Goal: Task Accomplishment & Management: Complete application form

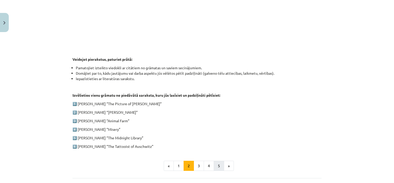
scroll to position [258, 0]
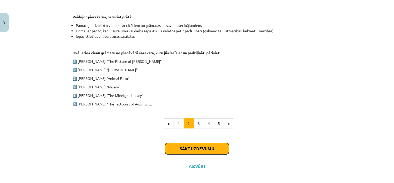
click at [194, 144] on button "Sākt uzdevumu" at bounding box center [197, 148] width 64 height 11
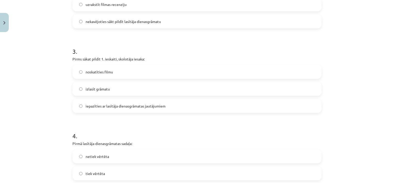
click at [194, 144] on p "Pirmā lasītāja dienasgrāmatas sadaļa:" at bounding box center [196, 143] width 249 height 5
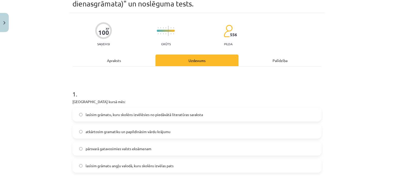
scroll to position [39, 0]
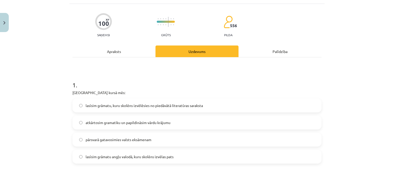
click at [158, 103] on span "lasīsim grāmatu, kuru skolēns izvēlēsies no piedāvātā literatūras saraksta" at bounding box center [144, 105] width 117 height 5
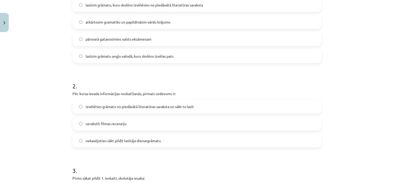
scroll to position [142, 0]
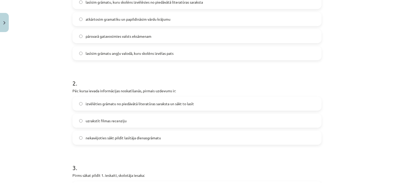
click at [170, 103] on span "izvēlēties grāmatu no piedāvātā literatūras saraksta un sākt to lasīt" at bounding box center [140, 103] width 108 height 5
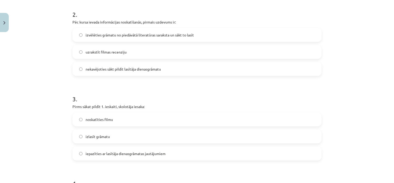
scroll to position [219, 0]
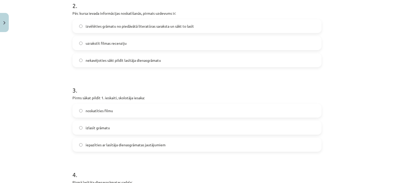
click at [148, 150] on label "iepazīties ar lasītāja dienasgrāmatas jautājumiem" at bounding box center [197, 144] width 248 height 13
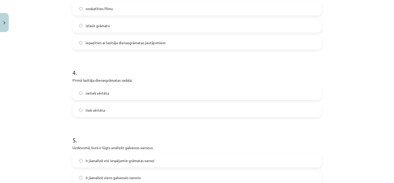
scroll to position [322, 0]
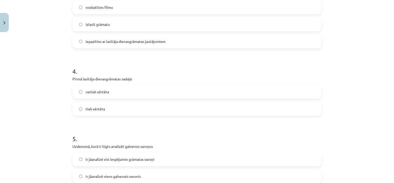
click at [137, 109] on label "tiek vērtēta" at bounding box center [197, 108] width 248 height 13
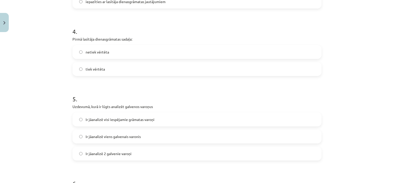
scroll to position [374, 0]
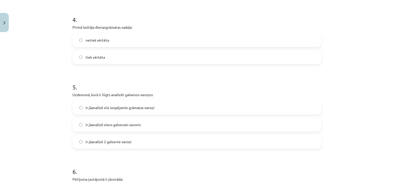
click at [146, 142] on label "Ir jāanalizē 2 galvenie varoņi" at bounding box center [197, 141] width 248 height 13
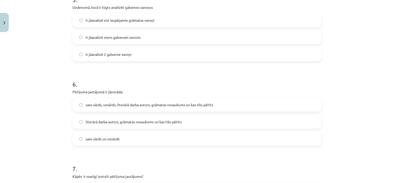
scroll to position [477, 0]
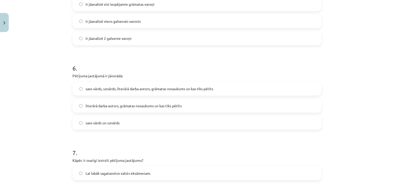
click at [148, 84] on label "savs vārds, uzvārds, literārā darba autors, grāmatas nosaukums un kas tiks pētī…" at bounding box center [197, 88] width 248 height 13
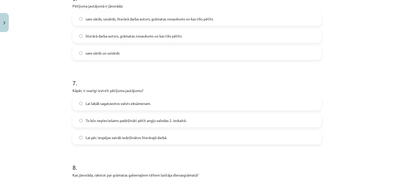
scroll to position [554, 0]
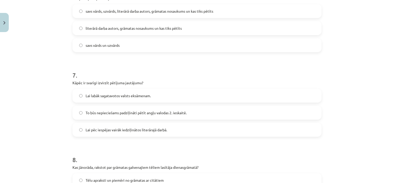
click at [167, 89] on label "Lai labāk sagatavotos valsts eksāmenam." at bounding box center [197, 95] width 248 height 13
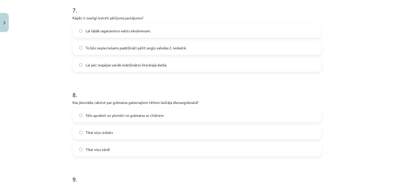
scroll to position [632, 0]
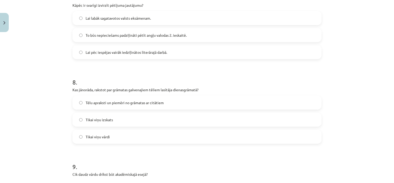
click at [110, 100] on span "Tēlu apraksti un piemēri no grāmatas ar citātiem" at bounding box center [125, 102] width 78 height 5
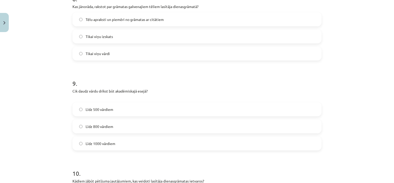
scroll to position [723, 0]
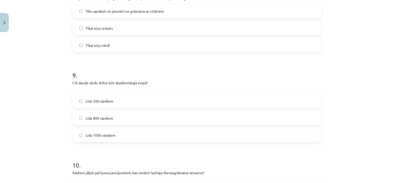
click at [97, 131] on label "Līdz 1000 vārdiem" at bounding box center [197, 134] width 248 height 13
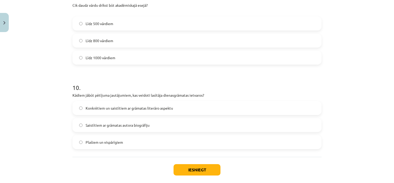
click at [96, 143] on span "Plašiem un vispārīgiem" at bounding box center [104, 141] width 37 height 5
click at [176, 165] on button "Iesniegt" at bounding box center [197, 169] width 47 height 11
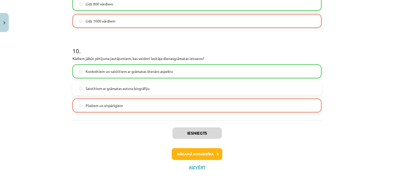
scroll to position [842, 0]
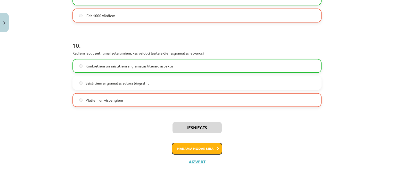
click at [202, 150] on button "Nākamā nodarbība" at bounding box center [197, 148] width 51 height 12
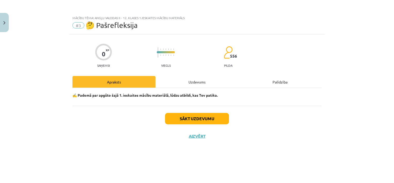
scroll to position [0, 0]
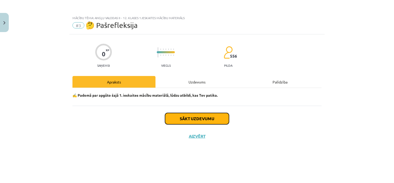
click at [196, 121] on button "Sākt uzdevumu" at bounding box center [197, 118] width 64 height 11
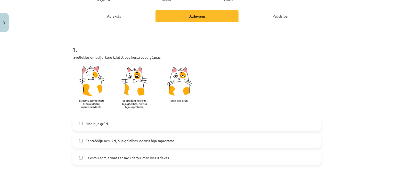
scroll to position [129, 0]
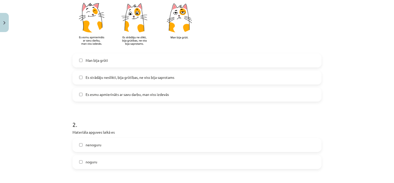
click at [167, 77] on span "Es strādāju neslikti, bija grūtības, ne viss bija saprotams" at bounding box center [130, 77] width 89 height 5
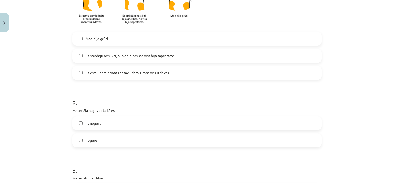
scroll to position [181, 0]
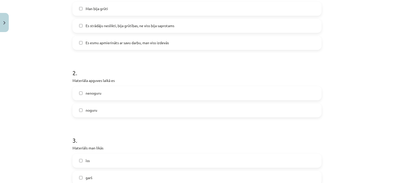
click at [139, 109] on label "noguru" at bounding box center [197, 110] width 248 height 13
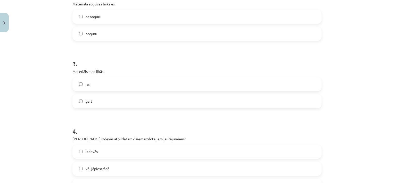
scroll to position [258, 0]
click at [136, 80] on label "īss" at bounding box center [197, 83] width 248 height 13
click at [151, 16] on label "nenoguru" at bounding box center [197, 15] width 248 height 13
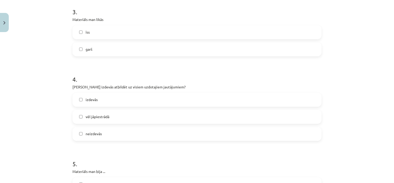
scroll to position [309, 0]
click at [137, 116] on label "vēl jāpiestrādā" at bounding box center [197, 115] width 248 height 13
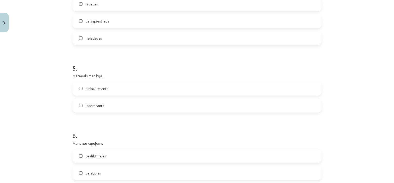
scroll to position [413, 0]
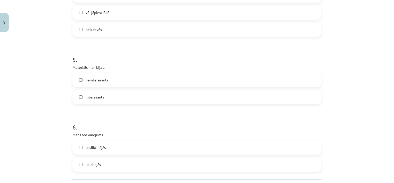
click at [149, 101] on label "interesants" at bounding box center [197, 97] width 248 height 13
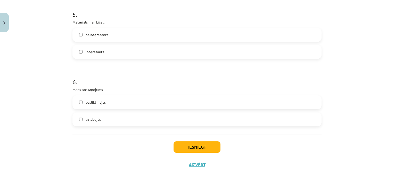
scroll to position [461, 0]
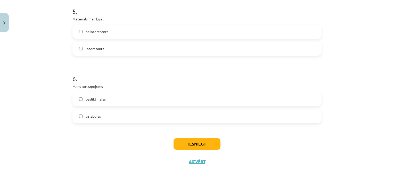
click at [146, 95] on label "pasliktinājās" at bounding box center [197, 99] width 248 height 13
click at [150, 117] on label "uzlabojās" at bounding box center [197, 116] width 248 height 13
click at [191, 141] on button "Iesniegt" at bounding box center [197, 143] width 47 height 11
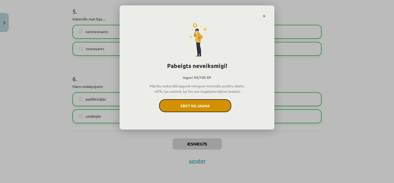
click at [198, 105] on button "Sākt no jauna" at bounding box center [195, 105] width 72 height 13
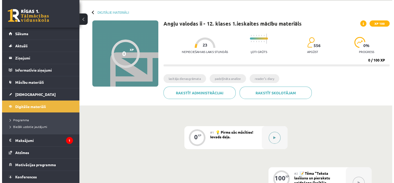
scroll to position [38, 0]
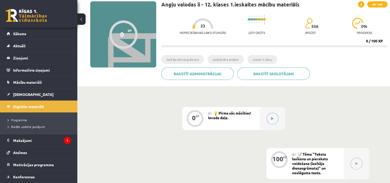
click at [274, 110] on div at bounding box center [273, 118] width 26 height 23
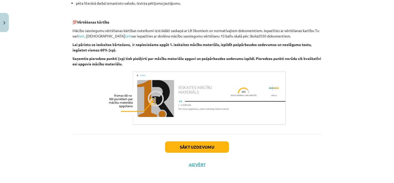
scroll to position [360, 0]
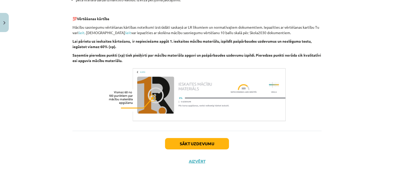
click at [193, 137] on div "Sākt uzdevumu Aizvērt" at bounding box center [196, 148] width 249 height 36
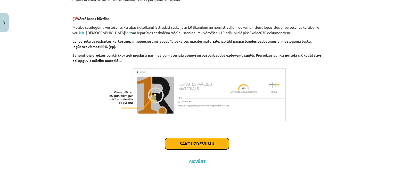
click at [193, 140] on button "Sākt uzdevumu" at bounding box center [197, 143] width 64 height 11
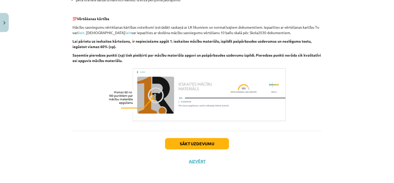
scroll to position [13, 0]
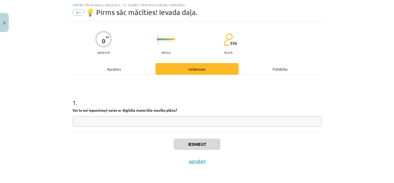
click at [193, 119] on input "text" at bounding box center [196, 121] width 249 height 11
type input "*"
click at [201, 142] on button "Iesniegt" at bounding box center [197, 143] width 47 height 11
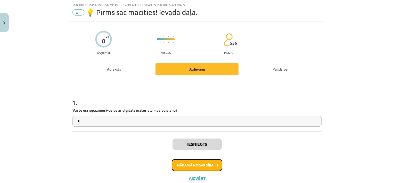
click at [206, 162] on button "Nākamā nodarbība" at bounding box center [197, 165] width 51 height 12
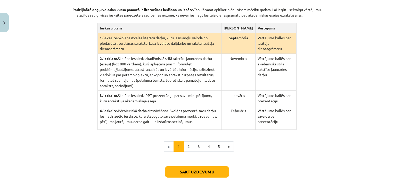
scroll to position [138, 0]
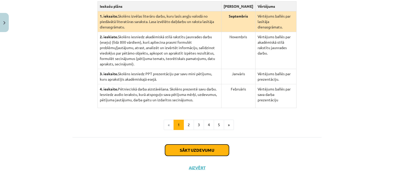
click at [205, 144] on button "Sākt uzdevumu" at bounding box center [197, 149] width 64 height 11
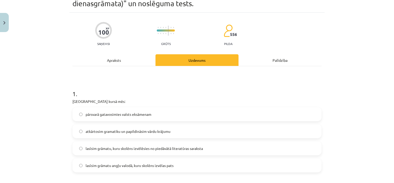
scroll to position [39, 0]
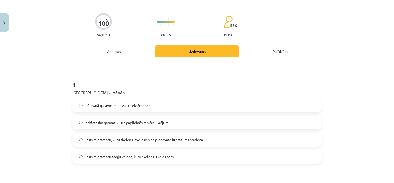
click at [117, 51] on div "Apraksts" at bounding box center [113, 51] width 83 height 12
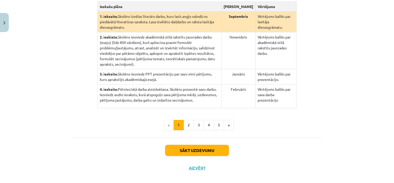
scroll to position [138, 0]
click at [189, 119] on button "2" at bounding box center [189, 124] width 10 height 10
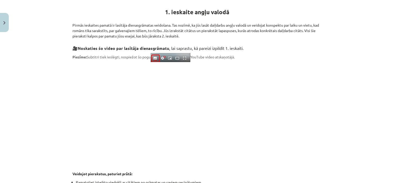
scroll to position [100, 0]
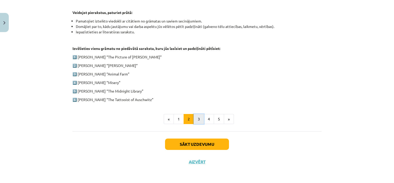
click at [194, 118] on button "3" at bounding box center [199, 119] width 10 height 10
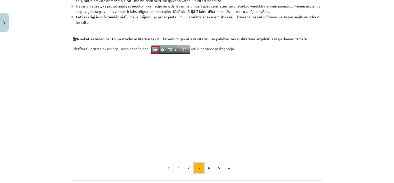
scroll to position [437, 0]
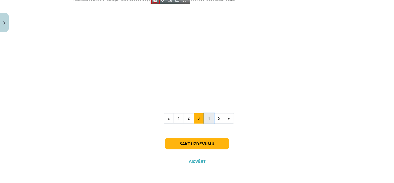
click at [208, 118] on button "4" at bounding box center [209, 118] width 10 height 10
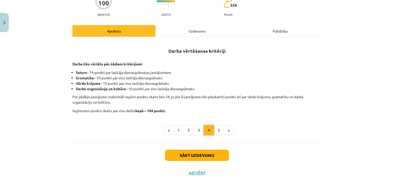
scroll to position [70, 0]
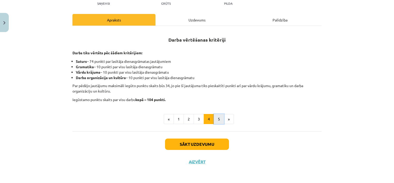
click at [220, 120] on button "5" at bounding box center [219, 119] width 10 height 10
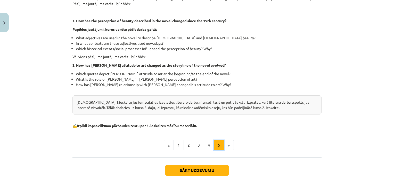
scroll to position [148, 0]
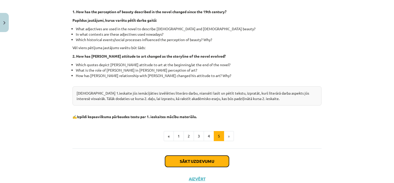
click at [204, 157] on button "Sākt uzdevumu" at bounding box center [197, 160] width 64 height 11
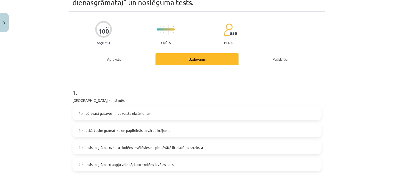
scroll to position [39, 0]
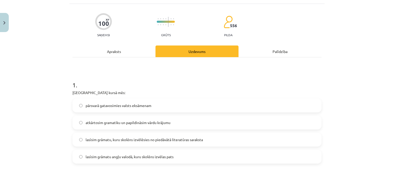
click at [178, 104] on label "pārsvarā gatavosimies valsts eksāmenam" at bounding box center [197, 105] width 248 height 13
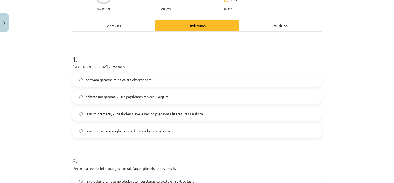
scroll to position [116, 0]
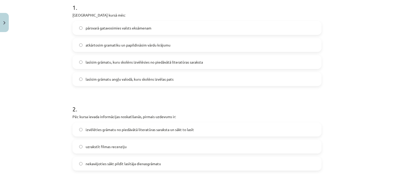
click at [178, 128] on span "izvēlēties grāmatu no piedāvātā literatūras saraksta un sākt to lasīt" at bounding box center [140, 129] width 108 height 5
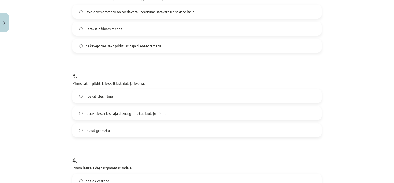
scroll to position [245, 0]
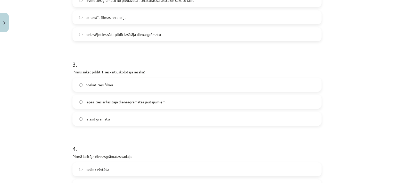
click at [173, 101] on label "iepazīties ar lasītāja dienasgrāmatas jautājumiem" at bounding box center [197, 101] width 248 height 13
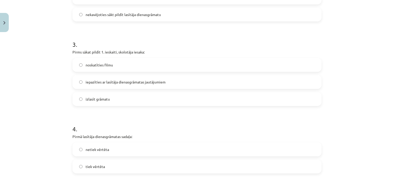
scroll to position [297, 0]
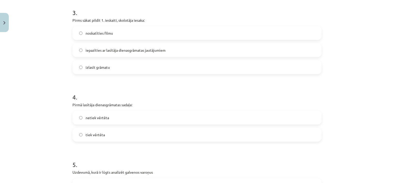
click at [155, 114] on label "netiek vērtēta" at bounding box center [197, 117] width 248 height 13
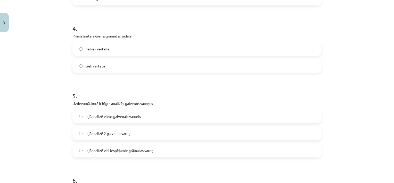
scroll to position [374, 0]
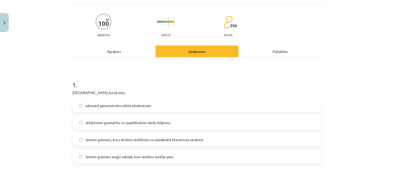
click at [113, 46] on div "Apraksts" at bounding box center [113, 51] width 83 height 12
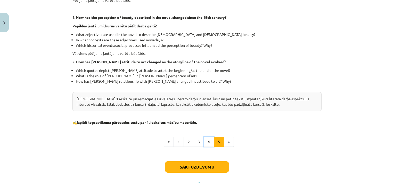
click at [204, 141] on button "4" at bounding box center [209, 141] width 10 height 10
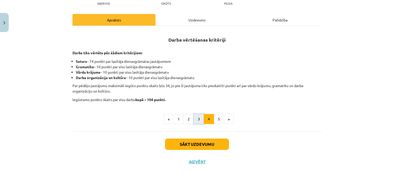
click at [194, 119] on button "3" at bounding box center [199, 119] width 10 height 10
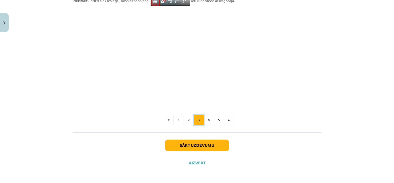
scroll to position [437, 0]
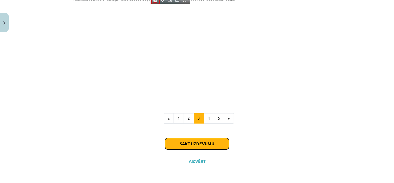
click at [200, 144] on button "Sākt uzdevumu" at bounding box center [197, 143] width 64 height 11
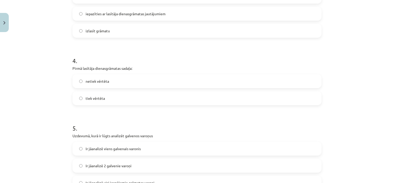
scroll to position [374, 0]
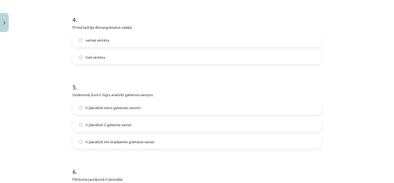
click at [177, 125] on label "Ir jāanalizē 2 galvenie varoņi" at bounding box center [197, 124] width 248 height 13
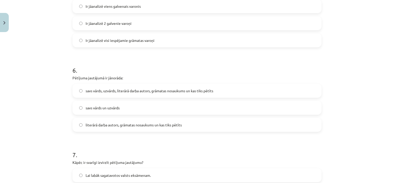
scroll to position [503, 0]
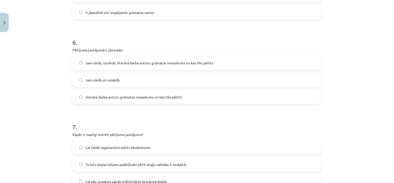
click at [187, 97] on label "literārā darba autors, grāmatas nosaukums un kas tiks pētīts" at bounding box center [197, 96] width 248 height 13
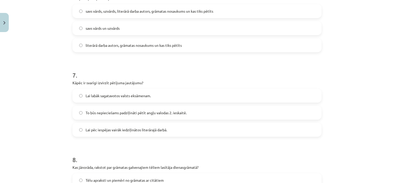
click at [179, 109] on label "To būs nepieciešams padziļināti pētīt angļu valodas 2. ieskaitē." at bounding box center [197, 112] width 248 height 13
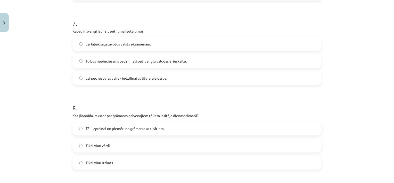
scroll to position [632, 0]
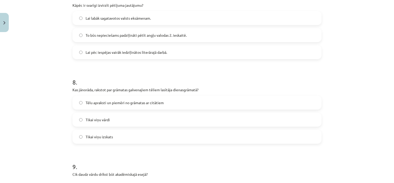
click at [175, 101] on label "Tēlu apraksti un piemēri no grāmatas ar citātiem" at bounding box center [197, 102] width 248 height 13
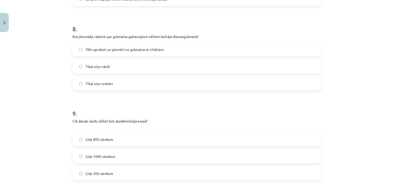
scroll to position [709, 0]
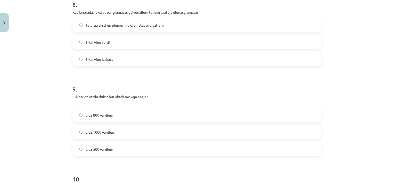
click at [167, 115] on label "Līdz 800 vārdiem" at bounding box center [197, 114] width 248 height 13
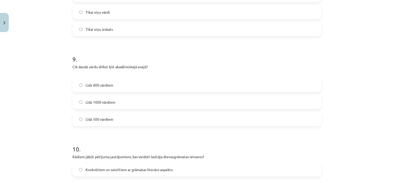
scroll to position [787, 0]
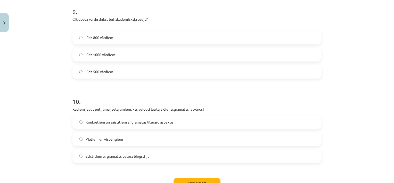
click at [173, 119] on label "Konkrētiem un saistītiem ar grāmatas literāro aspektu" at bounding box center [197, 121] width 248 height 13
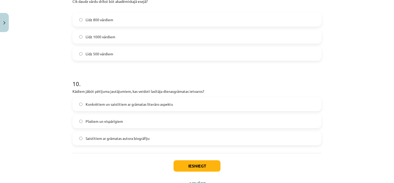
scroll to position [812, 0]
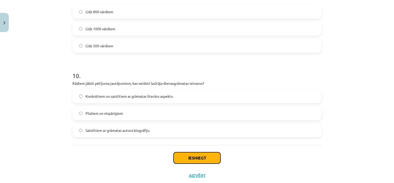
click at [187, 157] on button "Iesniegt" at bounding box center [197, 157] width 47 height 11
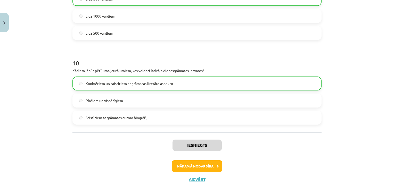
scroll to position [842, 0]
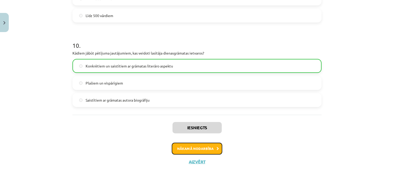
click at [201, 148] on button "Nākamā nodarbība" at bounding box center [197, 148] width 51 height 12
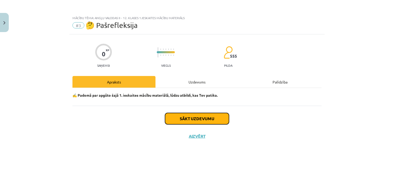
click at [198, 121] on button "Sākt uzdevumu" at bounding box center [197, 118] width 64 height 11
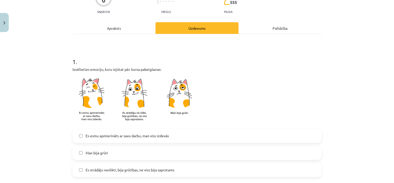
scroll to position [103, 0]
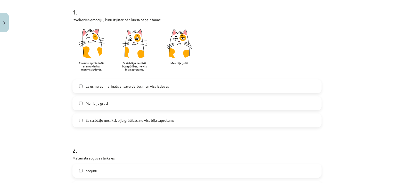
click at [133, 126] on label "Es strādāju neslikti, bija grūtības, ne viss bija saprotams" at bounding box center [197, 120] width 248 height 13
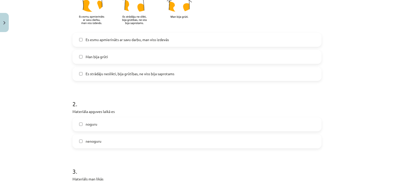
scroll to position [181, 0]
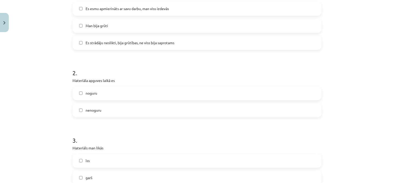
click at [126, 88] on label "noguru" at bounding box center [197, 93] width 248 height 13
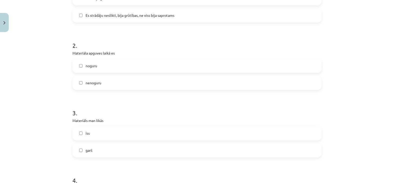
scroll to position [258, 0]
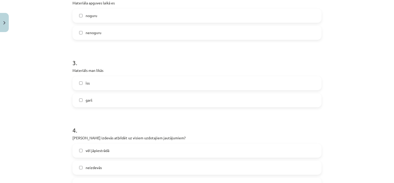
click at [129, 100] on label "garš" at bounding box center [197, 100] width 248 height 13
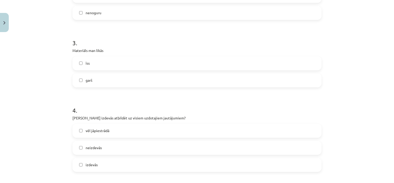
scroll to position [309, 0]
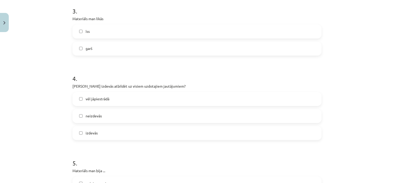
click at [125, 99] on label "vēl jāpiestrādā" at bounding box center [197, 98] width 248 height 13
click at [128, 130] on label "izdevās" at bounding box center [197, 132] width 248 height 13
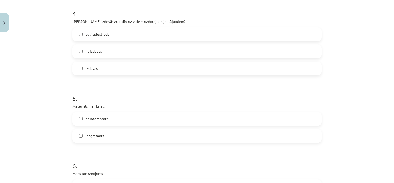
scroll to position [387, 0]
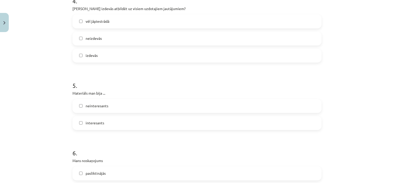
click at [133, 107] on label "neinteresants" at bounding box center [197, 105] width 248 height 13
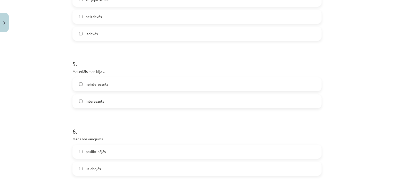
scroll to position [438, 0]
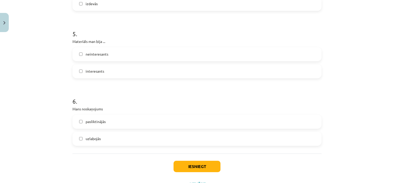
click at [135, 117] on label "pasliktinājās" at bounding box center [197, 121] width 248 height 13
click at [207, 169] on button "Iesniegt" at bounding box center [197, 165] width 47 height 11
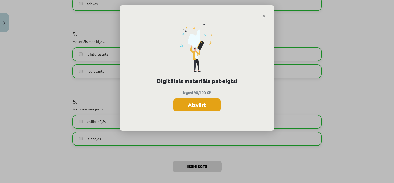
click at [195, 104] on button "Aizvērt" at bounding box center [196, 104] width 47 height 13
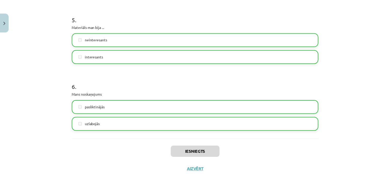
scroll to position [461, 0]
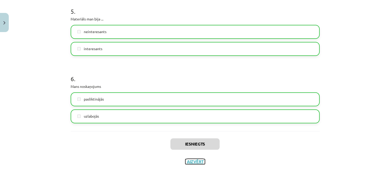
click at [196, 161] on button "Aizvērt" at bounding box center [195, 161] width 20 height 5
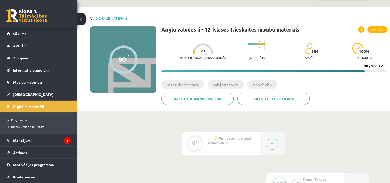
scroll to position [11, 0]
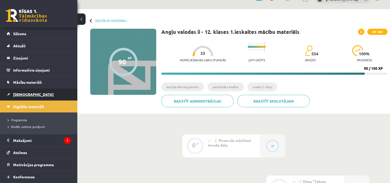
click at [28, 96] on link "[DEMOGRAPHIC_DATA]" at bounding box center [39, 94] width 64 height 12
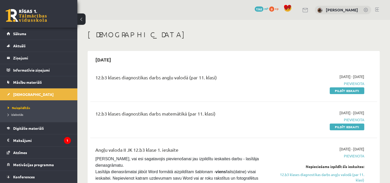
drag, startPoint x: 350, startPoint y: 89, endPoint x: 220, endPoint y: 18, distance: 148.4
click at [349, 90] on link "Pildīt ieskaiti" at bounding box center [347, 90] width 35 height 7
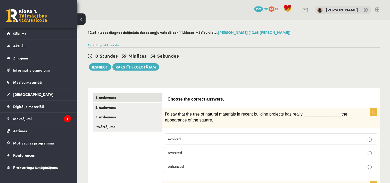
scroll to position [52, 0]
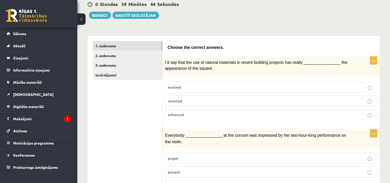
click at [170, 116] on label "enhanced" at bounding box center [271, 114] width 212 height 11
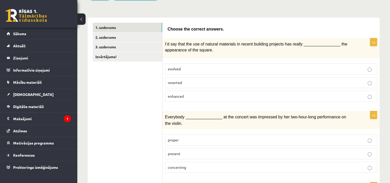
scroll to position [77, 0]
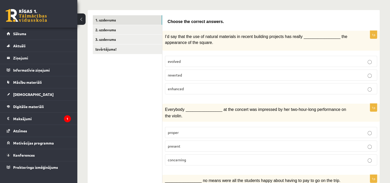
click at [170, 143] on span "present" at bounding box center [174, 145] width 13 height 5
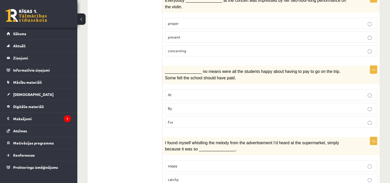
scroll to position [155, 0]
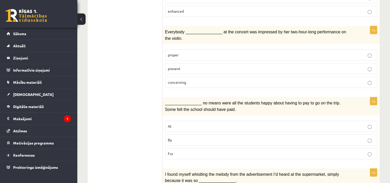
click at [182, 137] on p "By" at bounding box center [271, 139] width 207 height 5
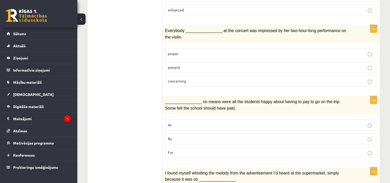
scroll to position [206, 0]
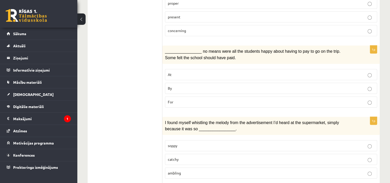
click at [179, 153] on label "catchy" at bounding box center [271, 158] width 212 height 11
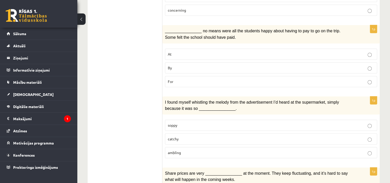
scroll to position [309, 0]
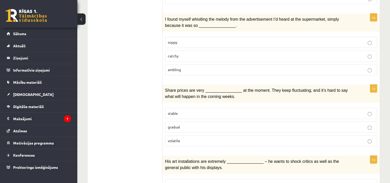
click at [186, 124] on p "gradual" at bounding box center [271, 126] width 207 height 5
drag, startPoint x: 170, startPoint y: 129, endPoint x: 184, endPoint y: 135, distance: 15.1
click at [184, 135] on div "1p Share prices are very ________________ at the moment. They keep fluctuating,…" at bounding box center [270, 117] width 217 height 66
copy span "volatile"
click at [181, 135] on label "volatile" at bounding box center [271, 140] width 212 height 11
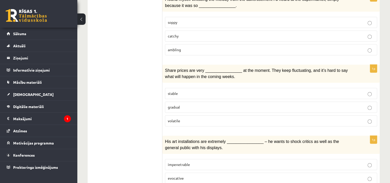
scroll to position [361, 0]
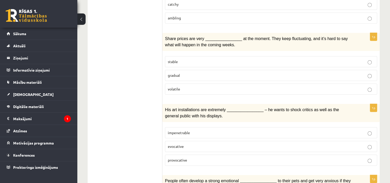
click at [182, 157] on span "provocative" at bounding box center [177, 159] width 19 height 5
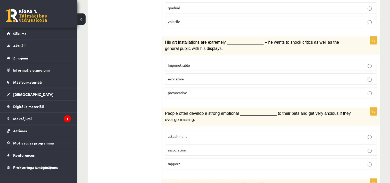
scroll to position [438, 0]
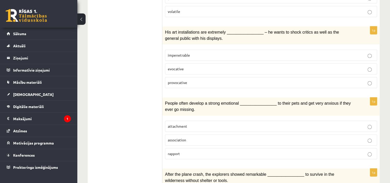
click at [214, 120] on label "attachment" at bounding box center [271, 125] width 212 height 11
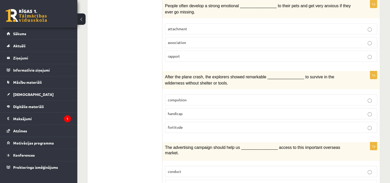
scroll to position [542, 0]
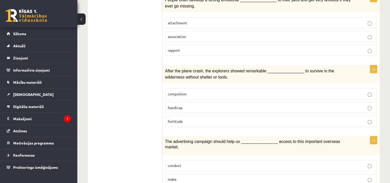
click at [209, 116] on label "fortitude" at bounding box center [271, 121] width 212 height 11
drag, startPoint x: 167, startPoint y: 106, endPoint x: 185, endPoint y: 109, distance: 17.7
click at [185, 116] on label "fortitude" at bounding box center [271, 121] width 212 height 11
copy span "fortitude"
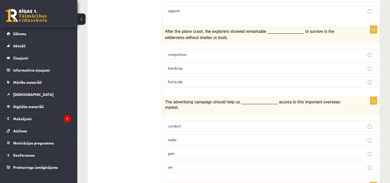
scroll to position [593, 0]
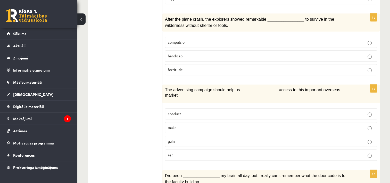
click at [188, 138] on p "gain" at bounding box center [271, 140] width 207 height 5
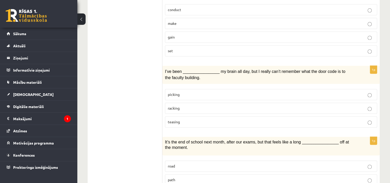
scroll to position [663, 0]
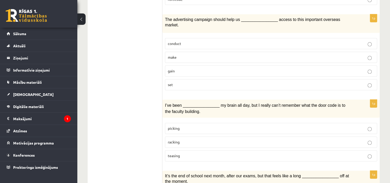
click at [197, 125] on p "picking" at bounding box center [271, 127] width 207 height 5
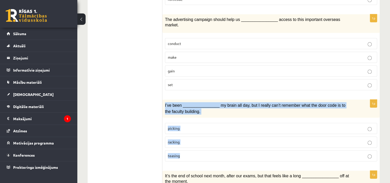
drag, startPoint x: 165, startPoint y: 78, endPoint x: 195, endPoint y: 130, distance: 60.5
click at [195, 130] on div "1p I’ve been ________________ my brain all day, but I really can’t remember wha…" at bounding box center [270, 132] width 217 height 66
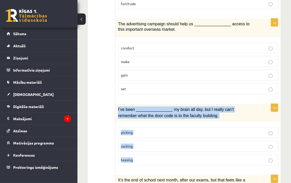
click at [142, 124] on fieldset "picking racking teasing" at bounding box center [198, 145] width 160 height 43
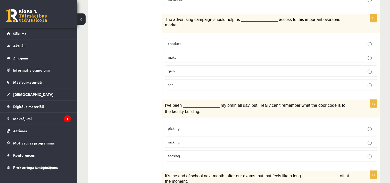
click at [194, 139] on p "racking" at bounding box center [271, 141] width 207 height 5
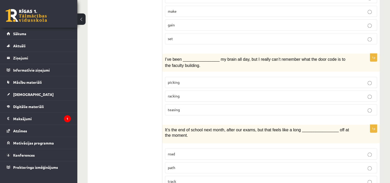
scroll to position [741, 0]
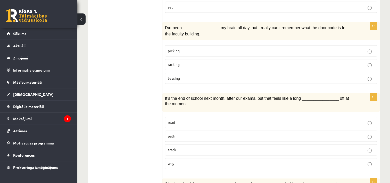
click at [183, 160] on p "way" at bounding box center [271, 162] width 207 height 5
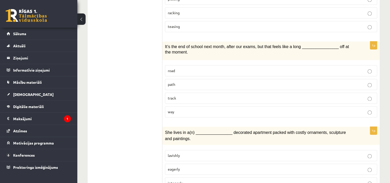
click at [235, 150] on label "lavishly" at bounding box center [271, 155] width 212 height 11
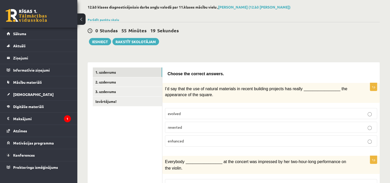
scroll to position [19, 0]
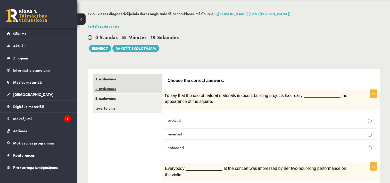
click at [152, 87] on link "2. uzdevums" at bounding box center [127, 89] width 69 height 10
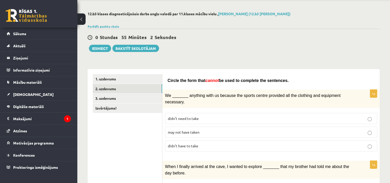
click at [217, 129] on p "may not have taken" at bounding box center [271, 131] width 207 height 5
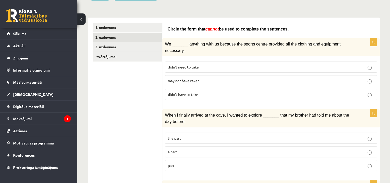
scroll to position [70, 0]
click at [198, 162] on p "part" at bounding box center [271, 164] width 207 height 5
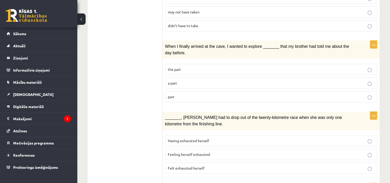
scroll to position [148, 0]
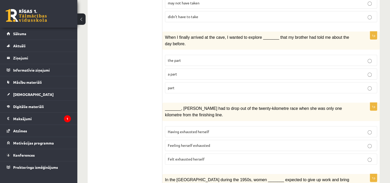
click at [198, 156] on span "Felt exhausted herself" at bounding box center [186, 158] width 37 height 5
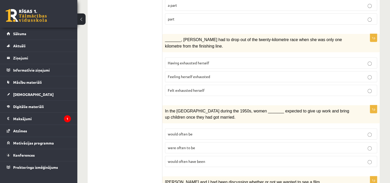
scroll to position [225, 0]
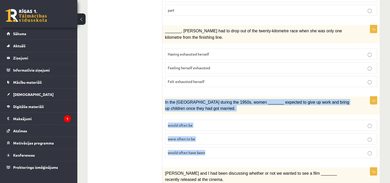
drag, startPoint x: 163, startPoint y: 87, endPoint x: 215, endPoint y: 146, distance: 78.6
click at [215, 146] on div "1p In the USA during the 1950s, women _______ expected to give up work and brin…" at bounding box center [270, 129] width 217 height 66
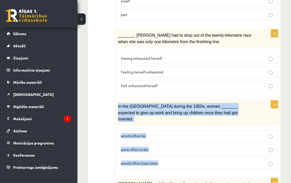
click at [135, 105] on div "In the [GEOGRAPHIC_DATA] during the 1950s, women _______ expected to give up wo…" at bounding box center [197, 112] width 165 height 24
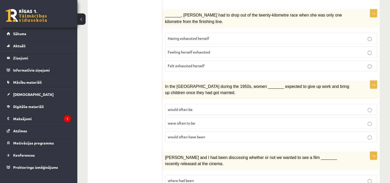
scroll to position [232, 0]
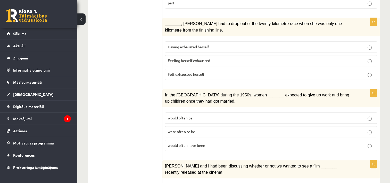
click at [216, 142] on p "would often have been" at bounding box center [271, 144] width 207 height 5
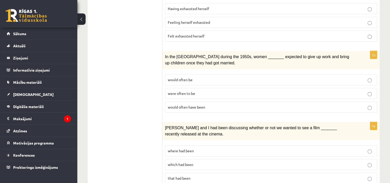
scroll to position [284, 0]
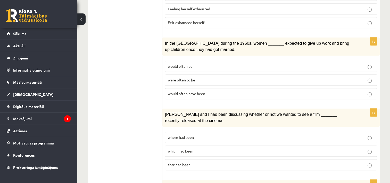
click at [213, 134] on p "where had been" at bounding box center [271, 136] width 207 height 5
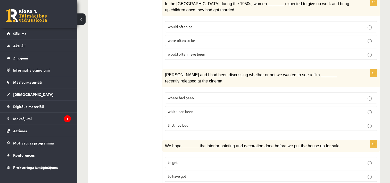
scroll to position [361, 0]
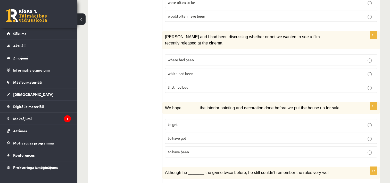
click at [182, 149] on span "to have been" at bounding box center [178, 151] width 21 height 5
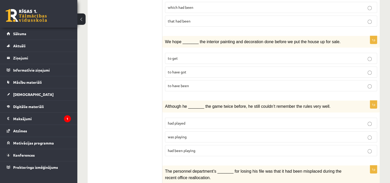
scroll to position [438, 0]
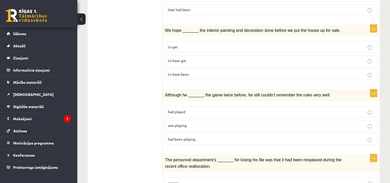
click at [191, 136] on span "had been playing" at bounding box center [182, 138] width 28 height 5
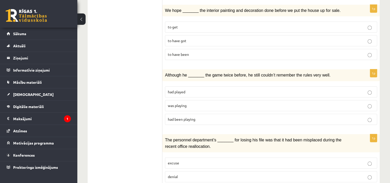
scroll to position [516, 0]
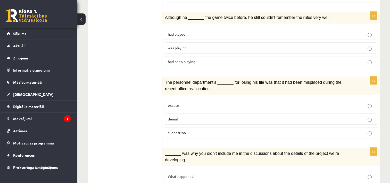
click at [179, 116] on p "denial" at bounding box center [271, 118] width 207 height 5
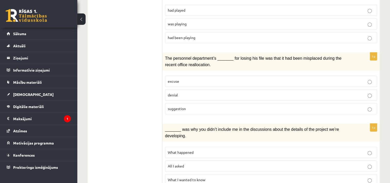
scroll to position [567, 0]
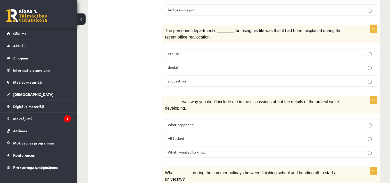
click at [201, 122] on p "What happened" at bounding box center [271, 124] width 207 height 5
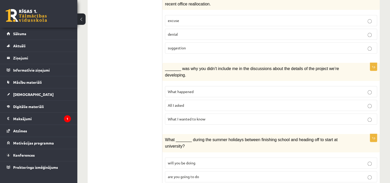
scroll to position [602, 0]
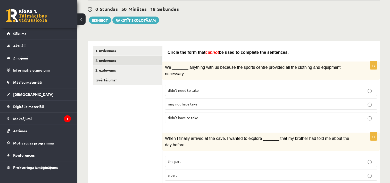
scroll to position [35, 0]
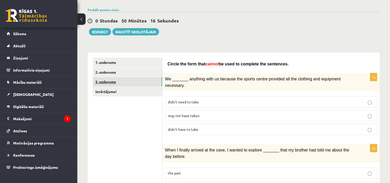
click at [109, 82] on link "3. uzdevums" at bounding box center [127, 82] width 69 height 10
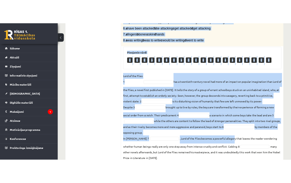
scroll to position [172, 0]
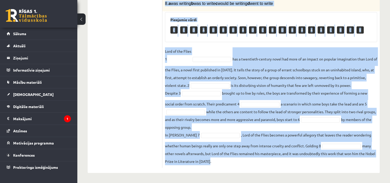
drag, startPoint x: 165, startPoint y: 33, endPoint x: 334, endPoint y: 158, distance: 210.0
click at [334, 158] on div "8p Complete the text with the correct words (a–d). 1. a No sooner b Rarely c On…" at bounding box center [270, 46] width 217 height 241
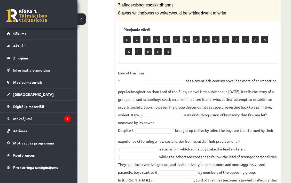
click at [110, 94] on ul "1. uzdevums 2. uzdevums 3. uzdevums Izvērtējums!" at bounding box center [104, 72] width 22 height 295
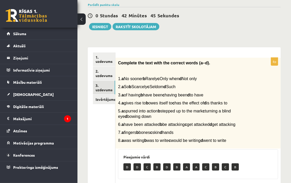
scroll to position [35, 0]
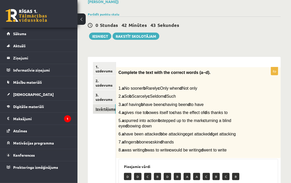
click at [114, 104] on link "Izvērtējums!" at bounding box center [104, 109] width 23 height 10
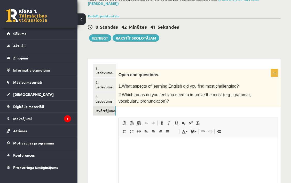
scroll to position [0, 0]
click at [199, 144] on p "Rich Text Editor, wiswyg-editor-user-answer-47024833105960" at bounding box center [198, 144] width 149 height 5
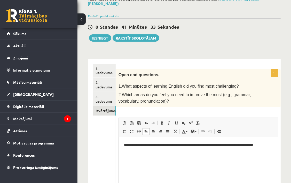
click at [145, 145] on p "**********" at bounding box center [198, 144] width 149 height 5
click at [144, 144] on p "**********" at bounding box center [198, 144] width 149 height 5
click at [222, 144] on p "**********" at bounding box center [198, 144] width 149 height 5
click at [222, 145] on p "**********" at bounding box center [198, 144] width 149 height 5
click at [223, 146] on p "**********" at bounding box center [198, 144] width 149 height 5
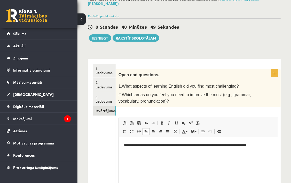
click at [267, 146] on p "**********" at bounding box center [198, 144] width 149 height 5
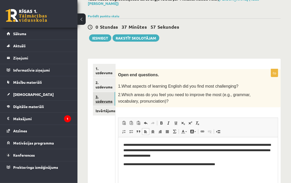
click at [109, 96] on link "3. uzdevums" at bounding box center [104, 99] width 22 height 14
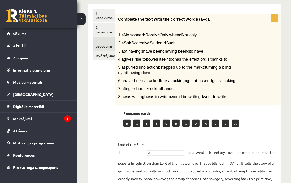
scroll to position [87, 0]
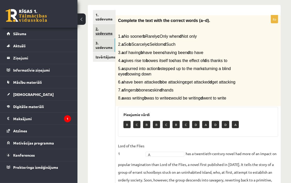
click at [101, 24] on link "2. uzdevums" at bounding box center [104, 31] width 22 height 14
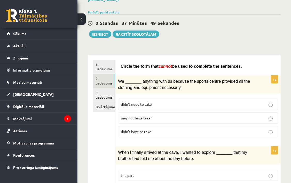
scroll to position [13, 0]
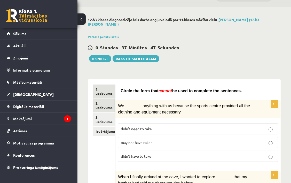
click at [106, 84] on link "1. uzdevums" at bounding box center [104, 91] width 22 height 14
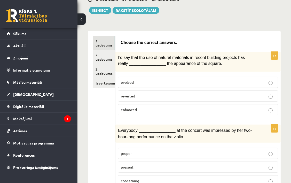
scroll to position [0, 0]
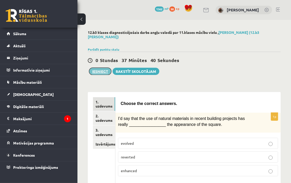
click at [101, 68] on button "Iesniegt" at bounding box center [100, 71] width 22 height 7
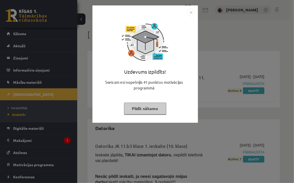
click at [148, 107] on button "Pildīt nākamo" at bounding box center [145, 108] width 42 height 12
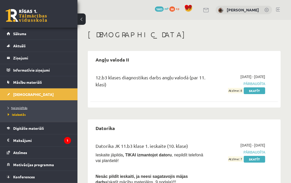
click at [12, 108] on span "Neizpildītās" at bounding box center [18, 107] width 20 height 4
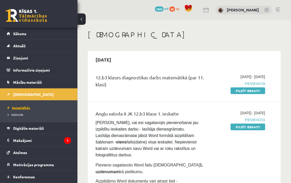
click at [15, 109] on span "Neizpildītās" at bounding box center [19, 107] width 22 height 4
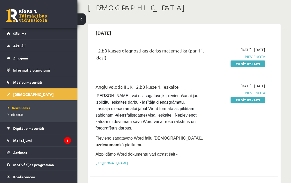
scroll to position [26, 0]
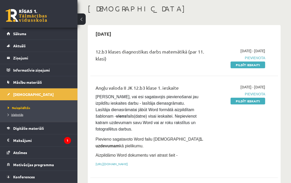
click at [20, 115] on span "Izlabotās" at bounding box center [15, 114] width 15 height 4
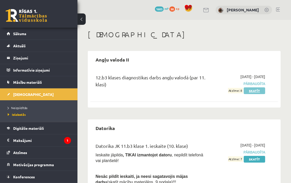
click at [261, 90] on link "Skatīt" at bounding box center [253, 90] width 21 height 7
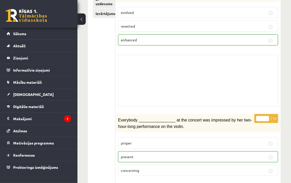
scroll to position [9, 0]
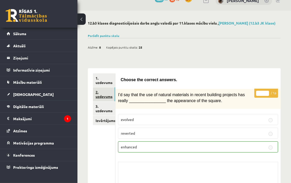
click at [105, 95] on link "2. uzdevums" at bounding box center [104, 94] width 22 height 14
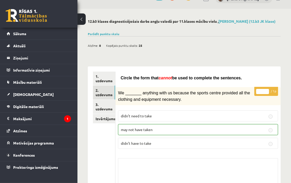
scroll to position [2, 0]
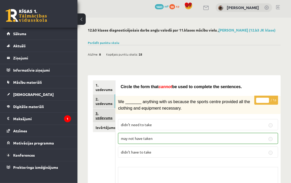
click at [101, 116] on link "3. uzdevums" at bounding box center [104, 115] width 22 height 14
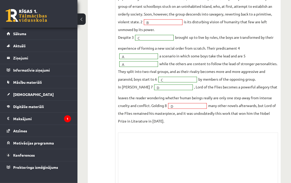
scroll to position [260, 0]
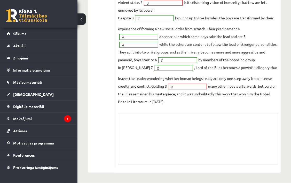
drag, startPoint x: 198, startPoint y: 93, endPoint x: 195, endPoint y: 90, distance: 4.8
click at [198, 89] on div "D" at bounding box center [187, 87] width 39 height 6
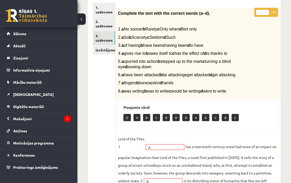
scroll to position [0, 0]
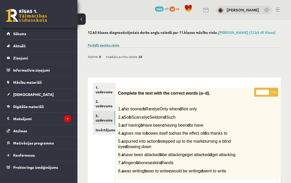
click at [100, 44] on link "Parādīt punktu skalu" at bounding box center [103, 45] width 31 height 4
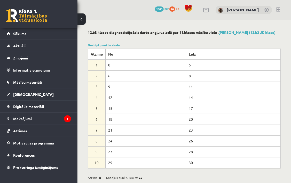
click at [85, 19] on button at bounding box center [81, 18] width 8 height 11
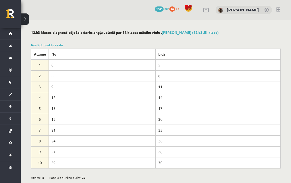
click at [26, 23] on button at bounding box center [25, 18] width 8 height 11
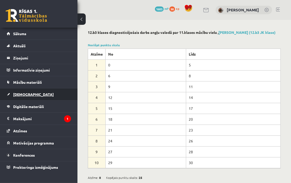
click at [25, 94] on span "[DEMOGRAPHIC_DATA]" at bounding box center [33, 94] width 40 height 5
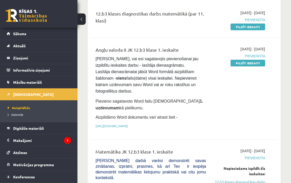
scroll to position [77, 0]
